Goal: Information Seeking & Learning: Learn about a topic

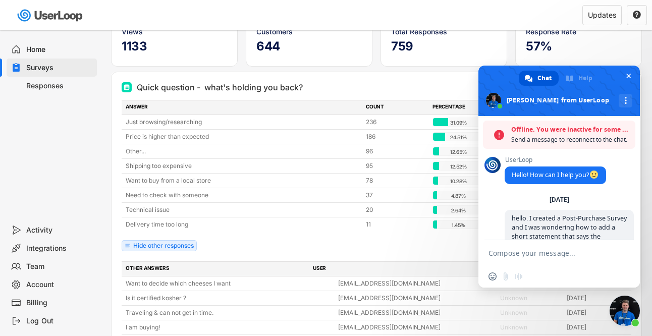
scroll to position [6142, 0]
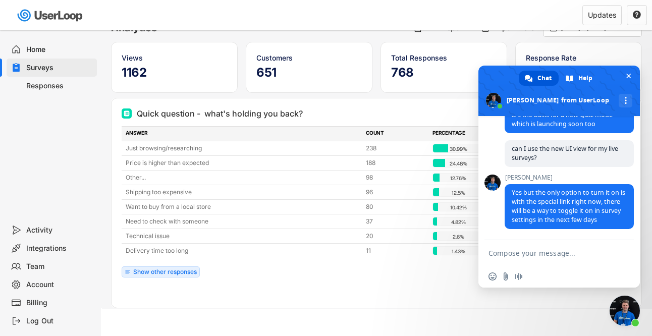
scroll to position [66, 0]
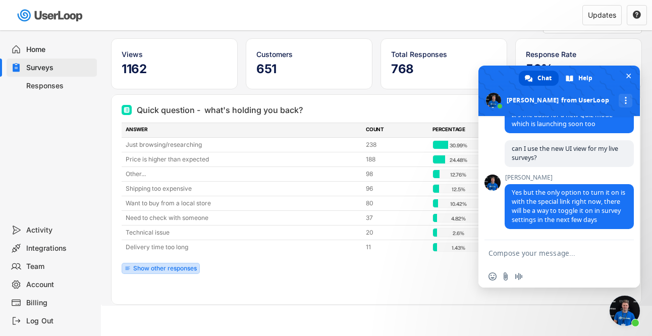
click at [152, 265] on div "Show other responses" at bounding box center [165, 268] width 64 height 6
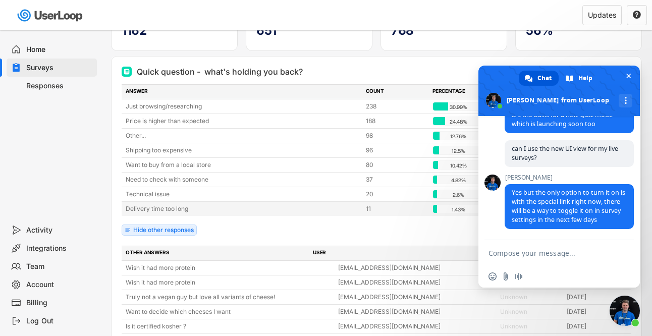
scroll to position [111, 0]
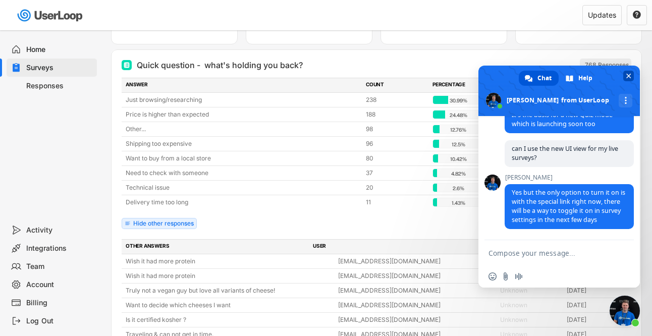
click at [628, 73] on span "Close chat" at bounding box center [628, 76] width 5 height 7
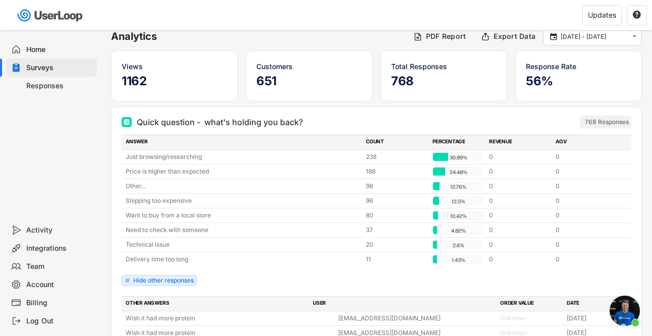
scroll to position [0, 0]
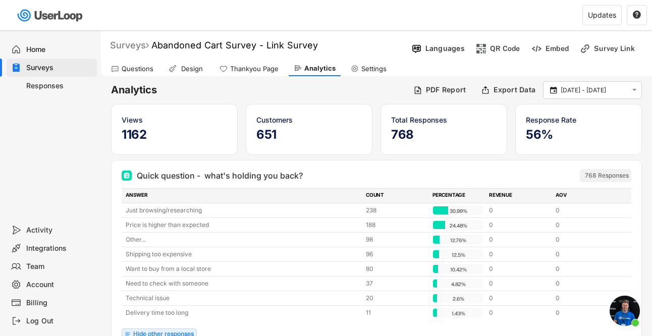
click at [121, 48] on div "Surveys" at bounding box center [129, 45] width 39 height 12
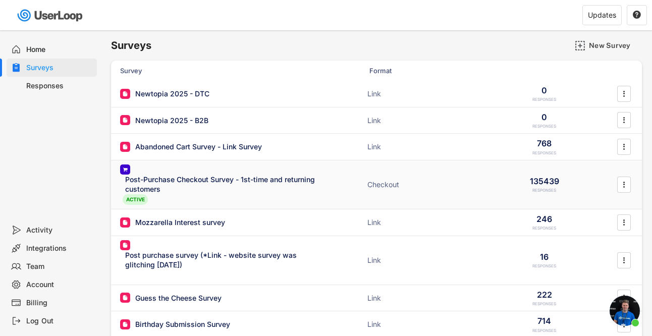
click at [222, 184] on div "Post-Purchase Checkout Survey - 1st-time and returning customers" at bounding box center [223, 185] width 197 height 20
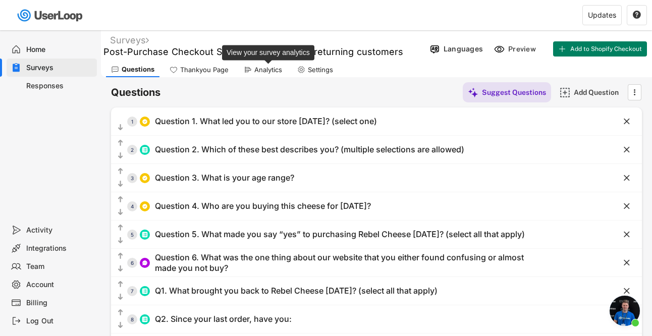
click at [267, 67] on div "Analytics" at bounding box center [268, 70] width 28 height 9
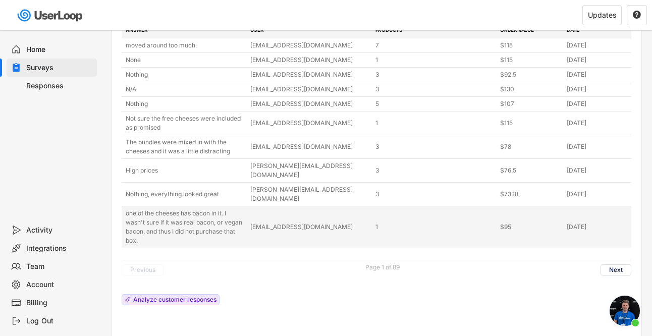
scroll to position [2269, 0]
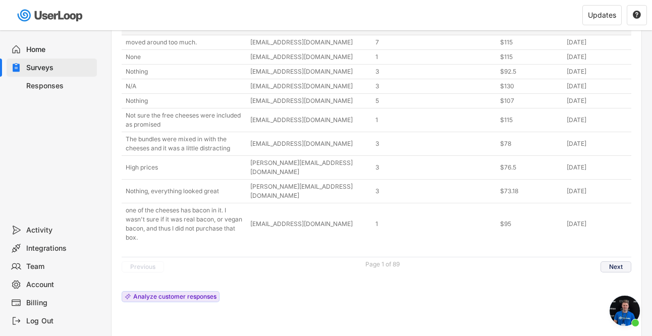
click at [611, 261] on button "Next" at bounding box center [616, 266] width 31 height 11
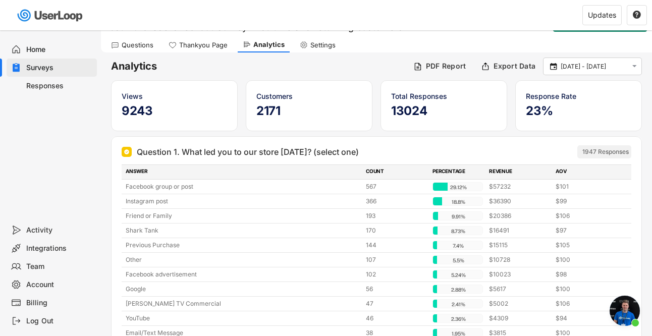
scroll to position [0, 0]
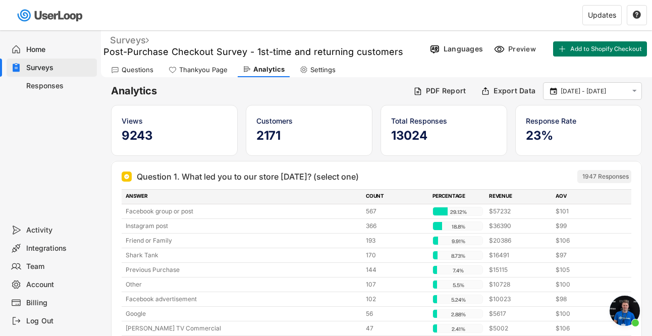
click at [127, 39] on div "Surveys" at bounding box center [129, 40] width 39 height 12
